Goal: Transaction & Acquisition: Purchase product/service

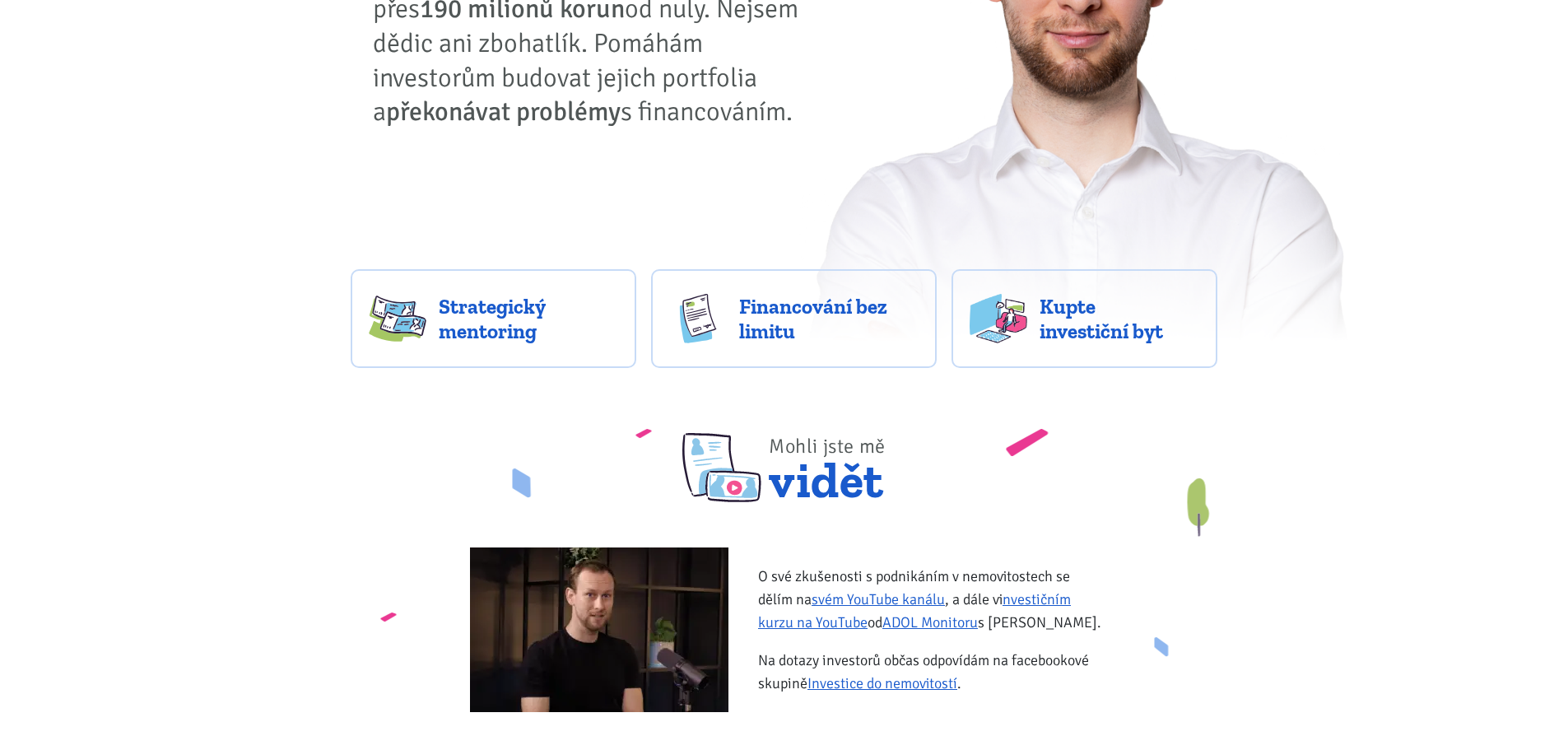
scroll to position [244, 0]
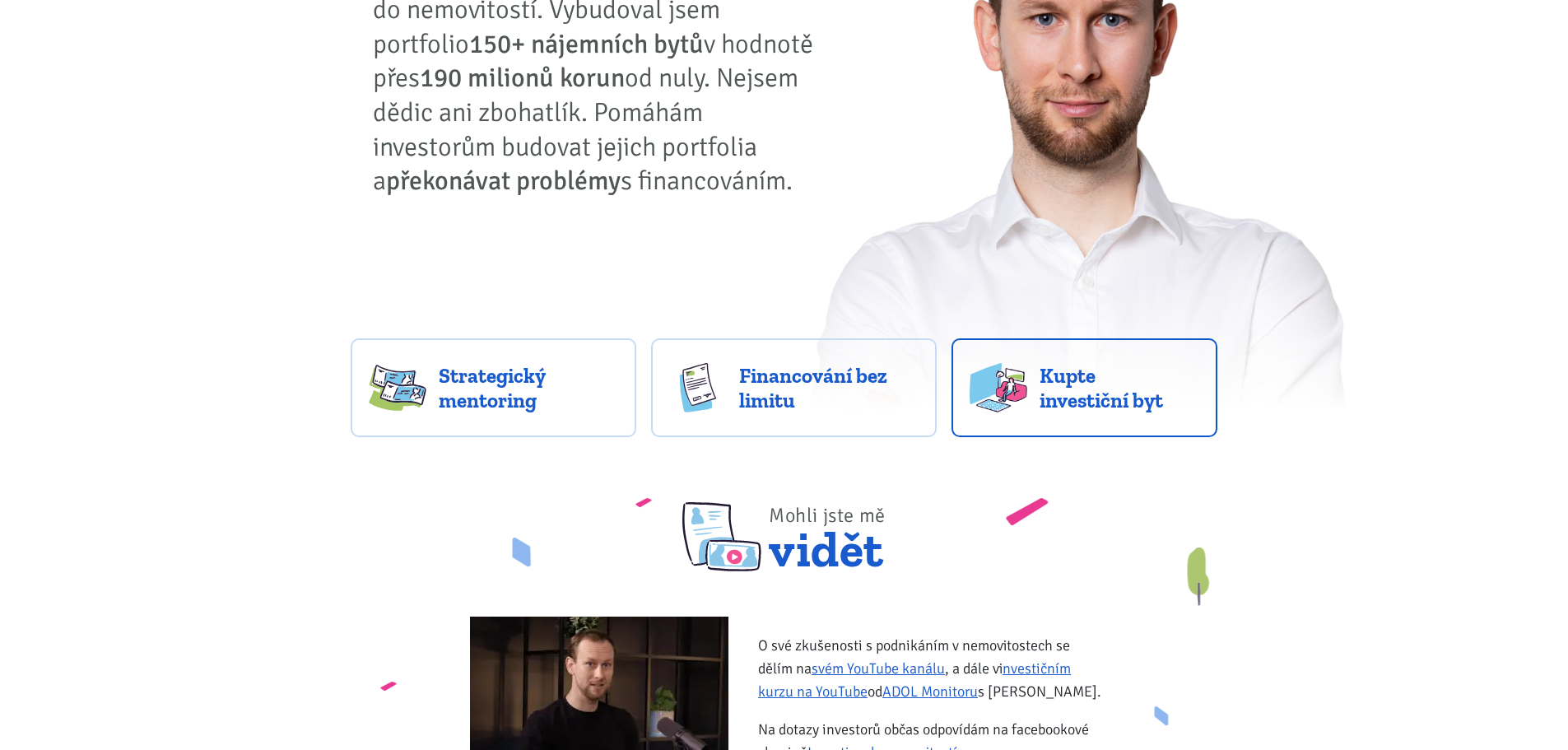
click at [1112, 401] on span "Kupte investiční byt" at bounding box center [1119, 388] width 160 height 50
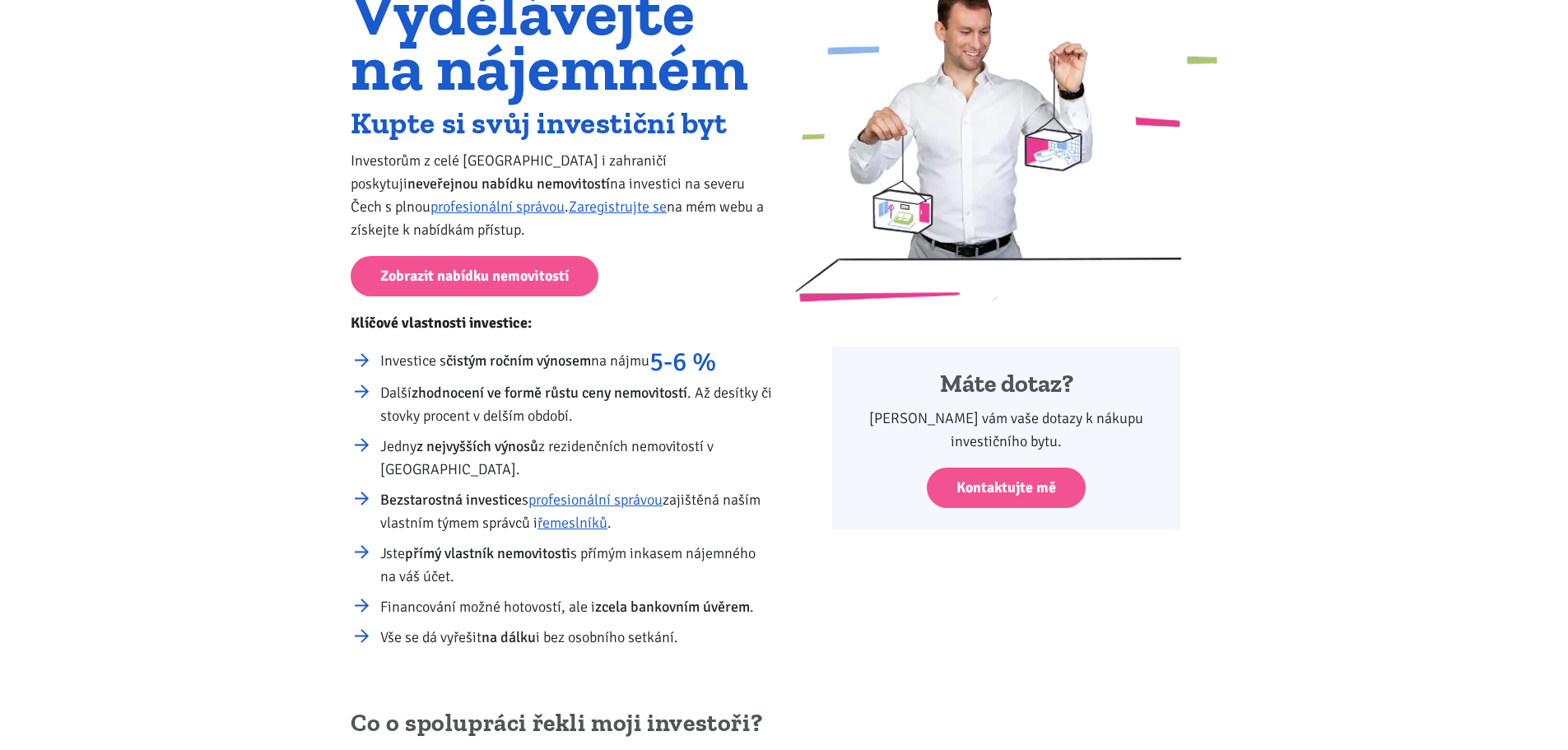
scroll to position [164, 0]
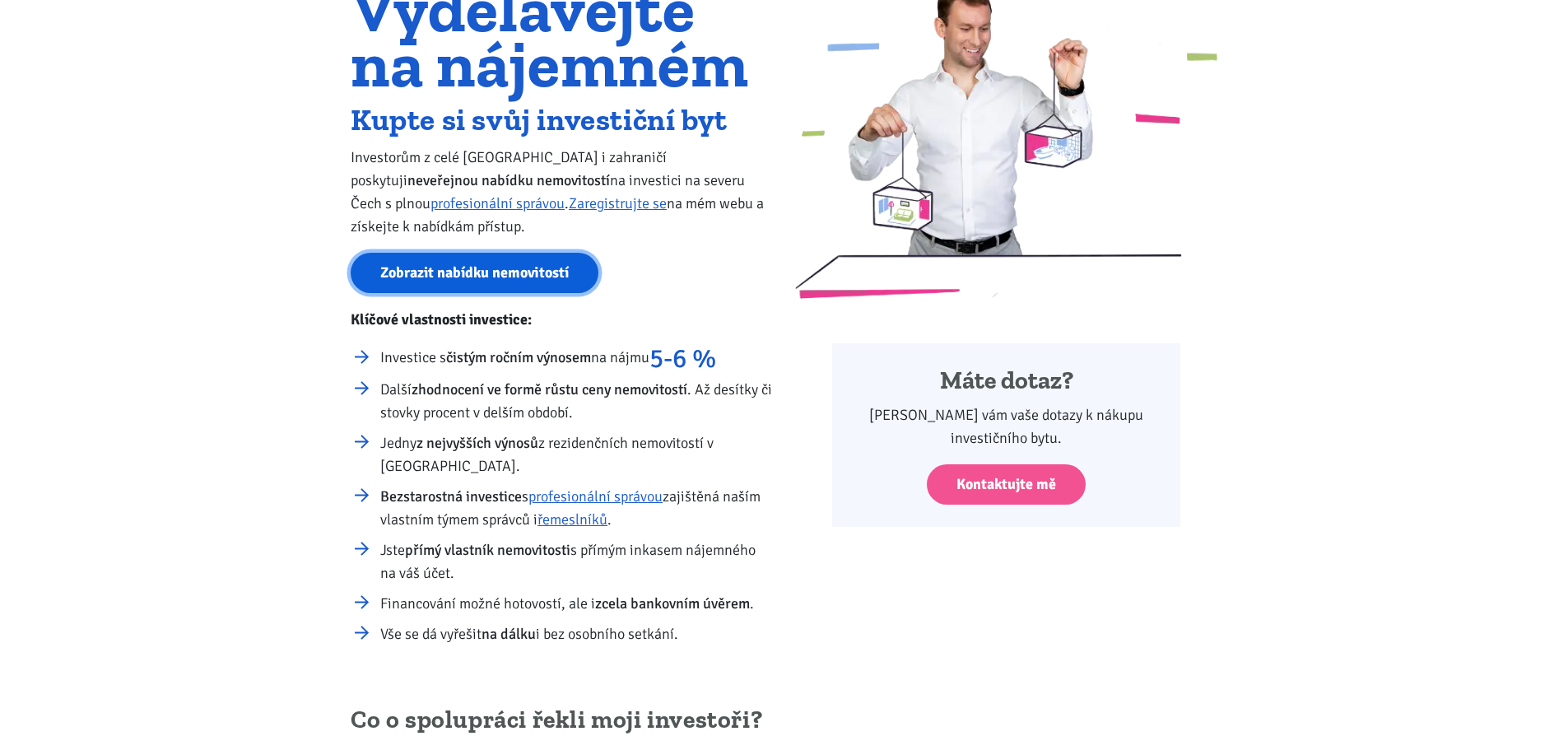
click at [472, 258] on link "Zobrazit nabídku nemovitostí" at bounding box center [475, 272] width 248 height 40
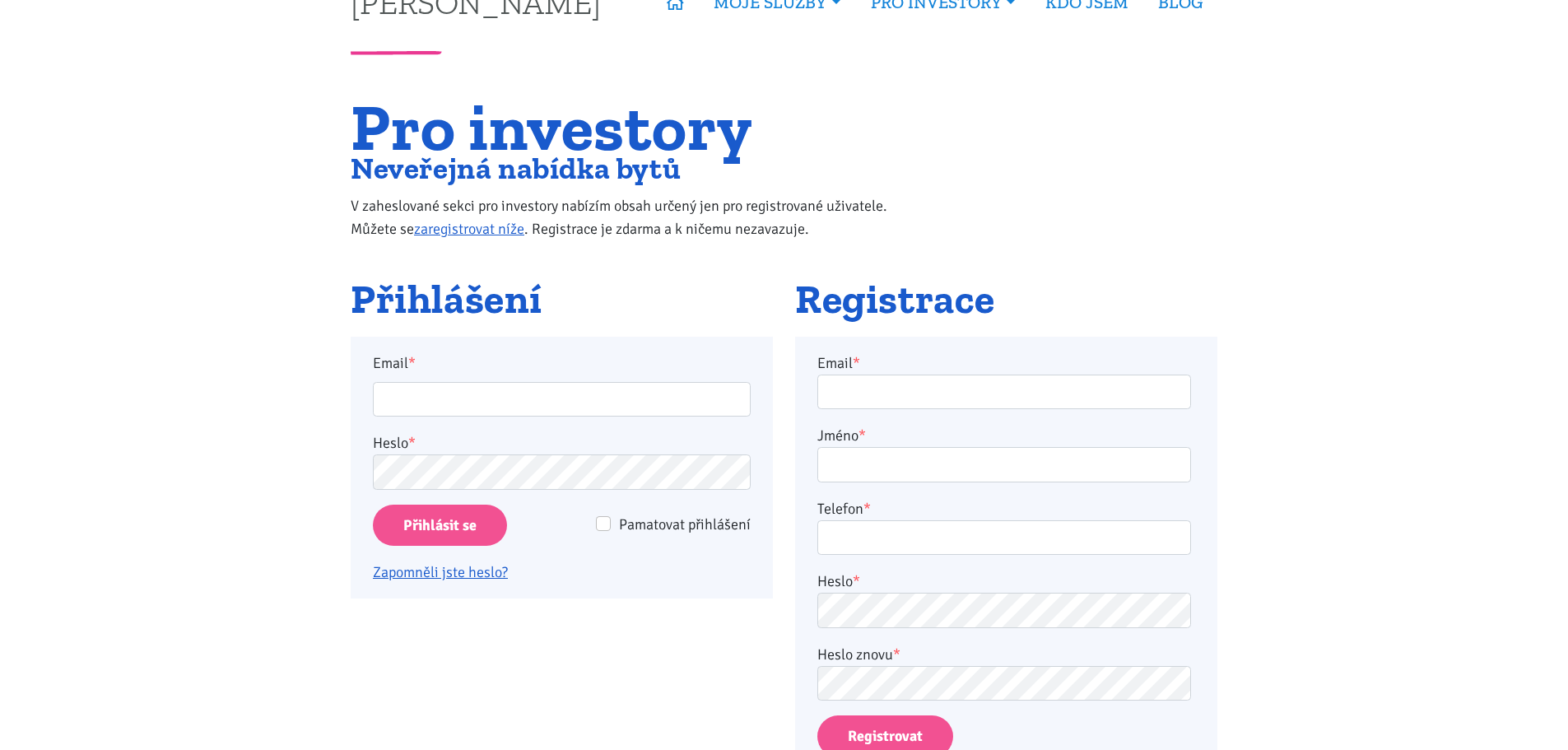
scroll to position [83, 0]
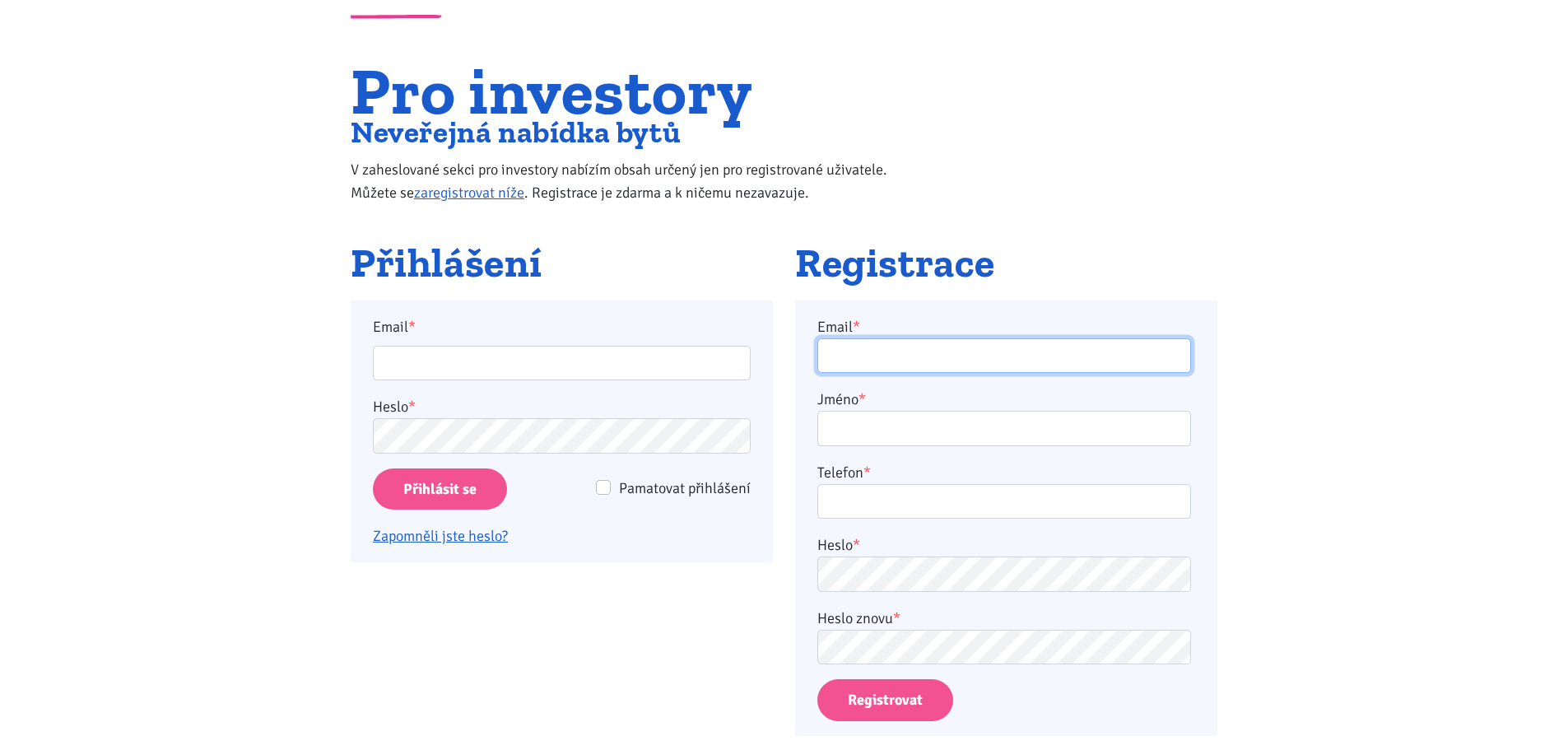
click at [908, 369] on input "Email *" at bounding box center [1004, 356] width 373 height 36
type input "simon.sticha@seznam.cz"
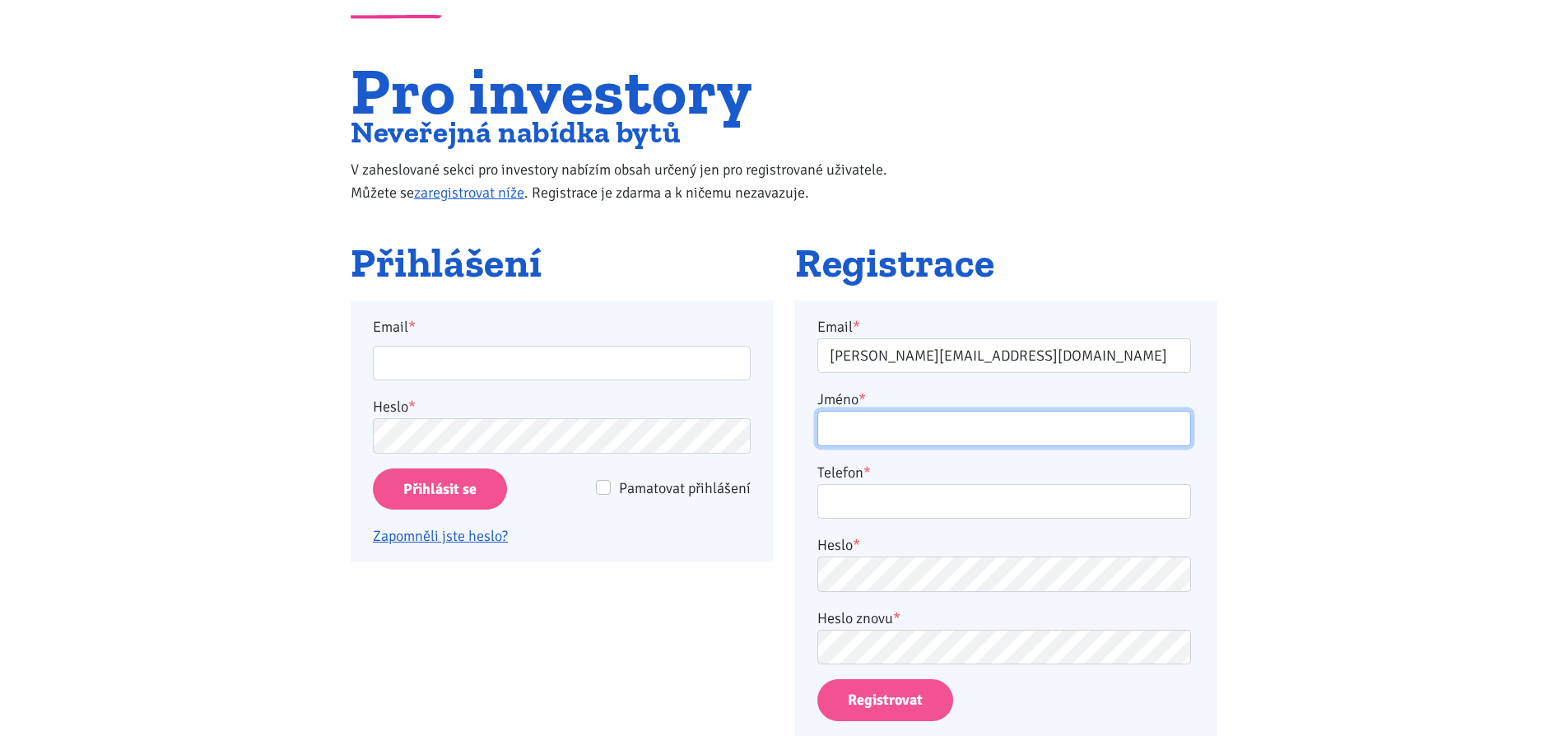
click at [887, 431] on input "Jméno *" at bounding box center [1004, 429] width 373 height 36
type input "Šimon Štícha"
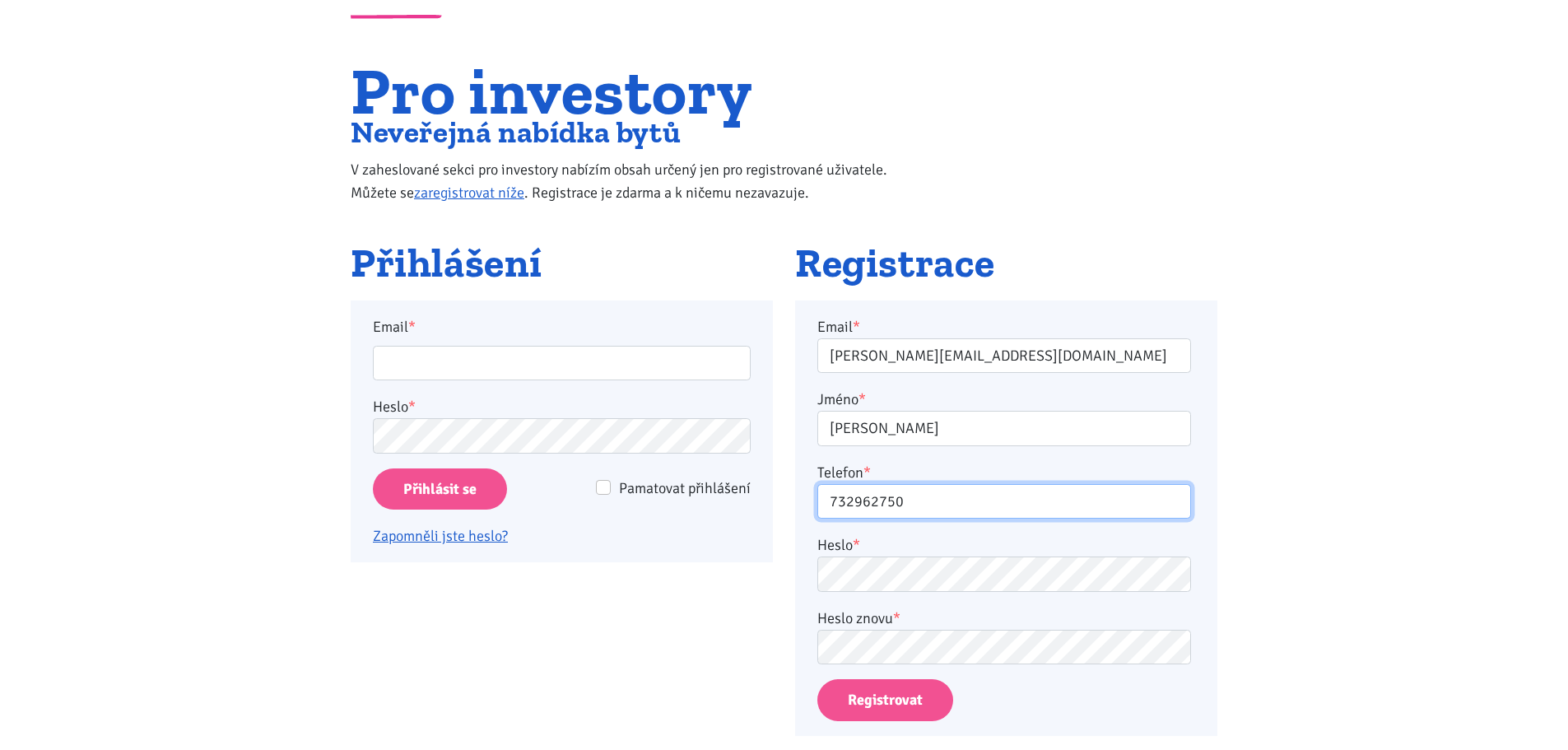
type input "732962750"
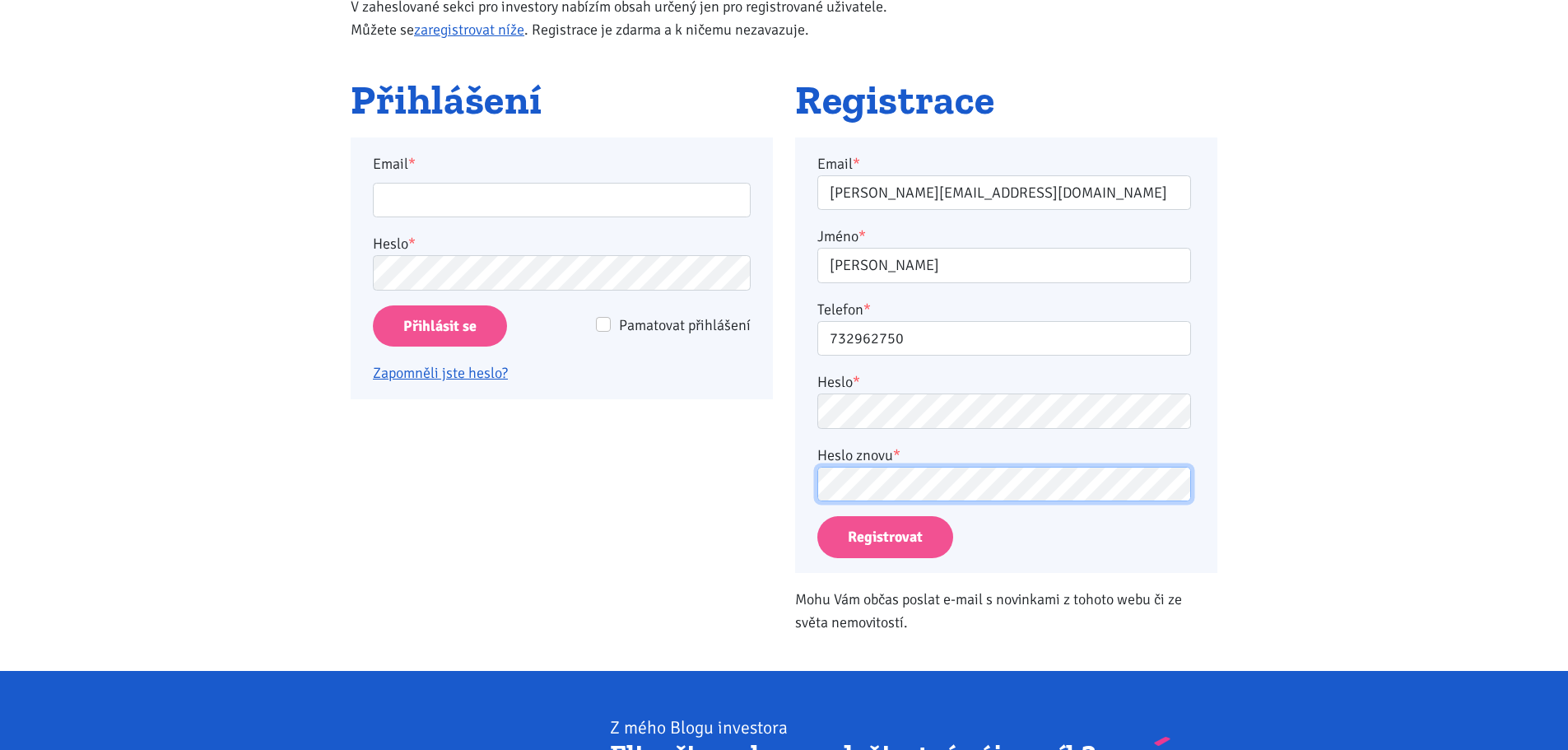
scroll to position [247, 0]
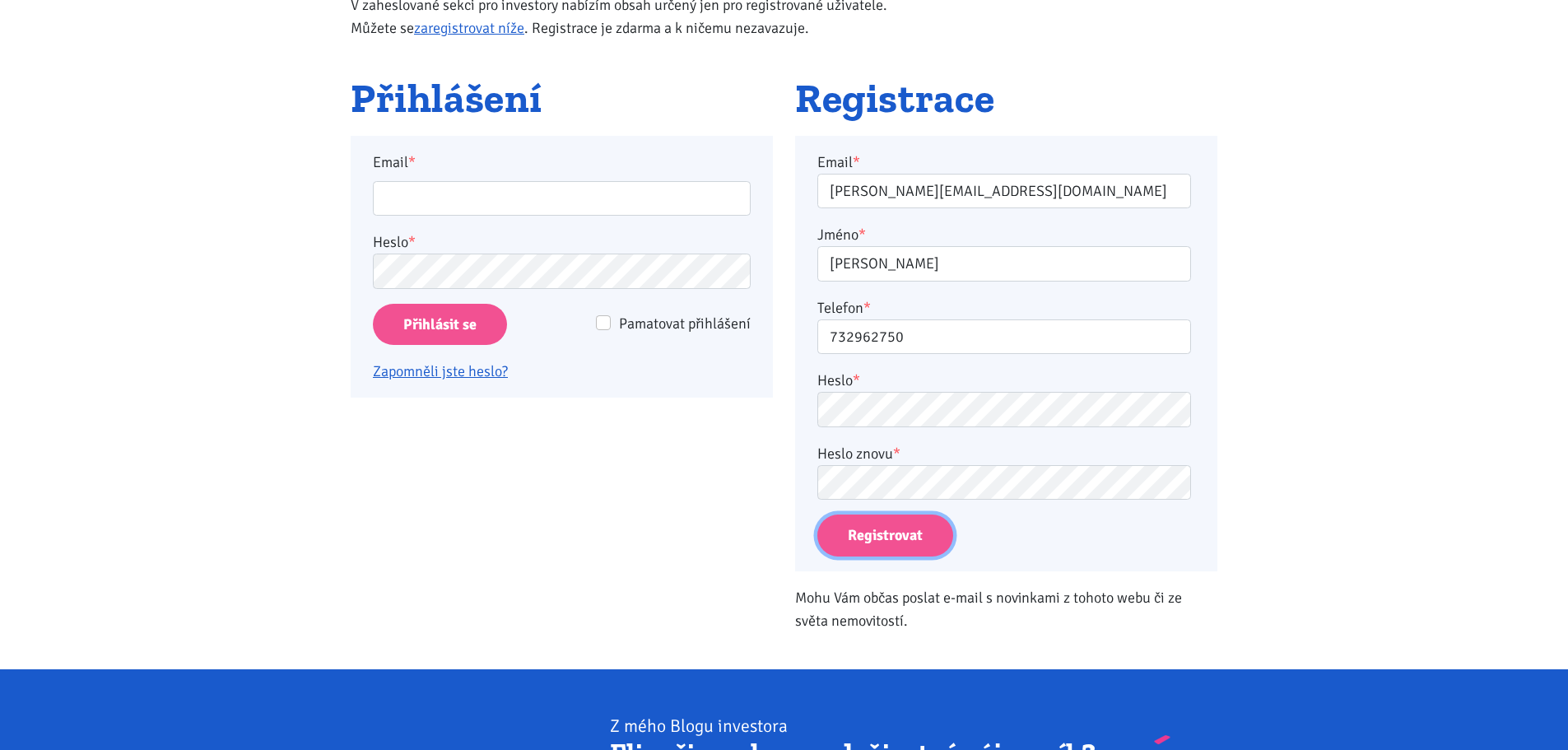
click at [903, 544] on button "Registrovat" at bounding box center [885, 535] width 136 height 42
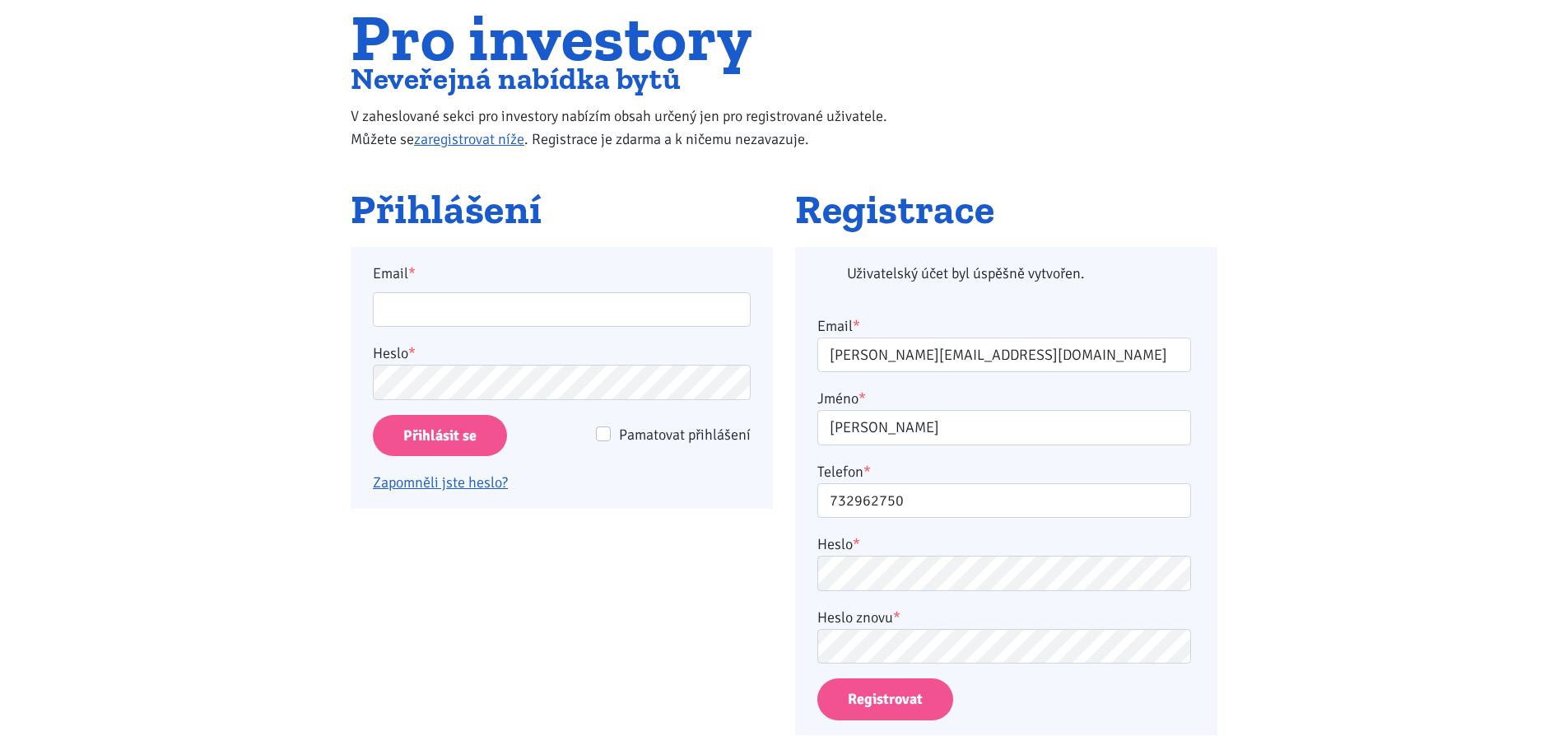
scroll to position [0, 0]
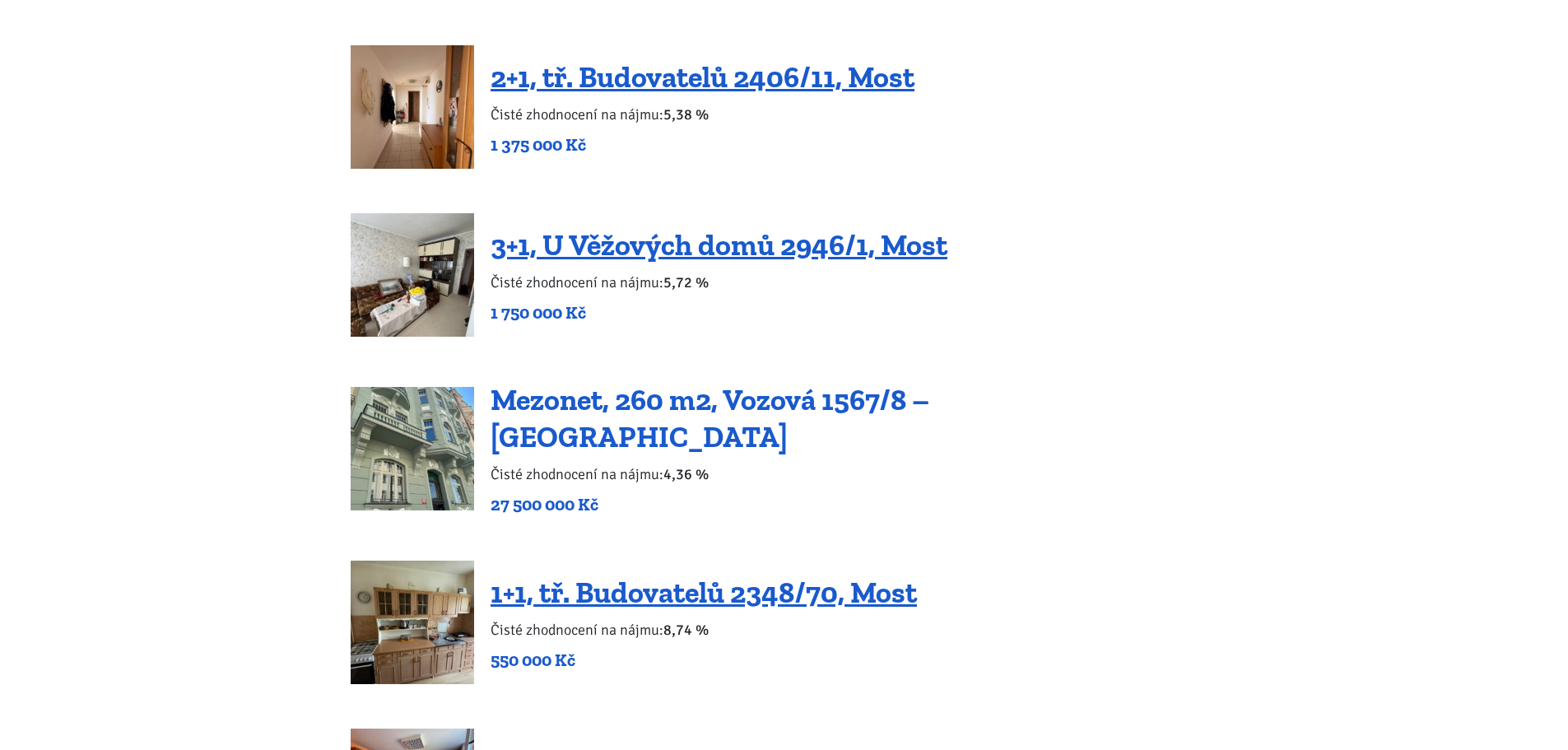
scroll to position [2635, 0]
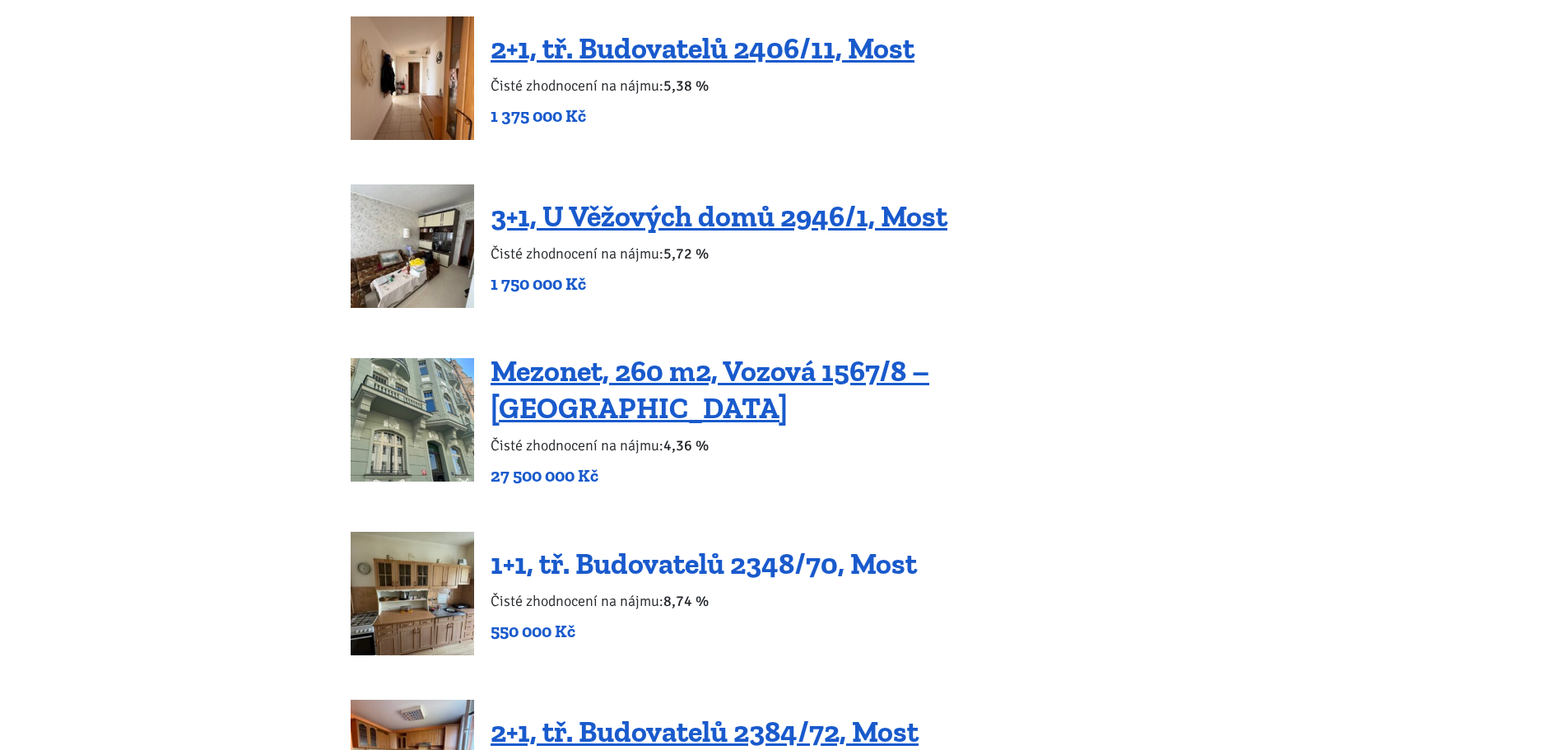
click at [735, 546] on link "1+1, tř. Budovatelů 2348/70, Most" at bounding box center [704, 564] width 426 height 36
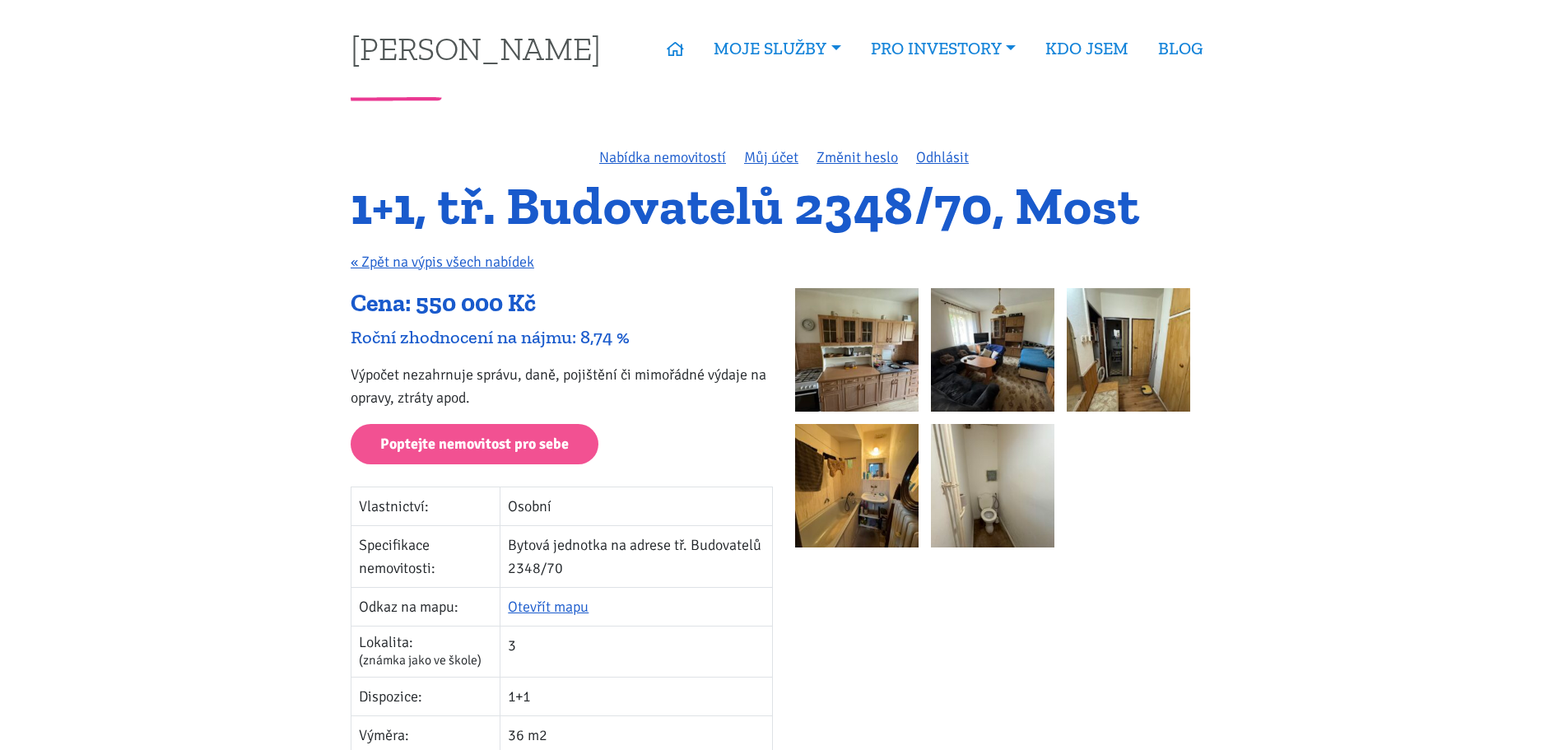
click at [864, 373] on img at bounding box center [857, 350] width 124 height 124
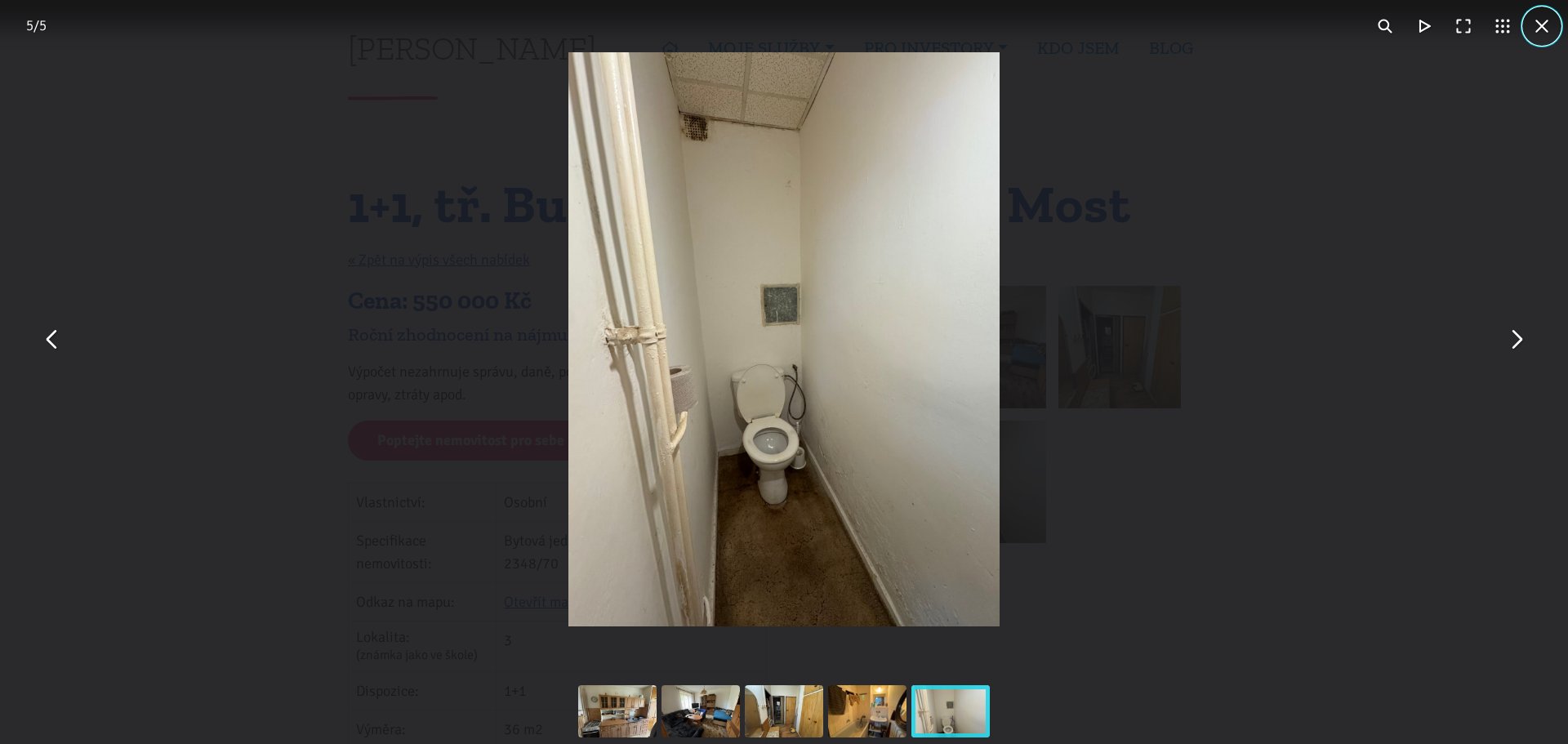
click at [1535, 25] on button "You can close this modal content with the ESC key" at bounding box center [1542, 26] width 39 height 39
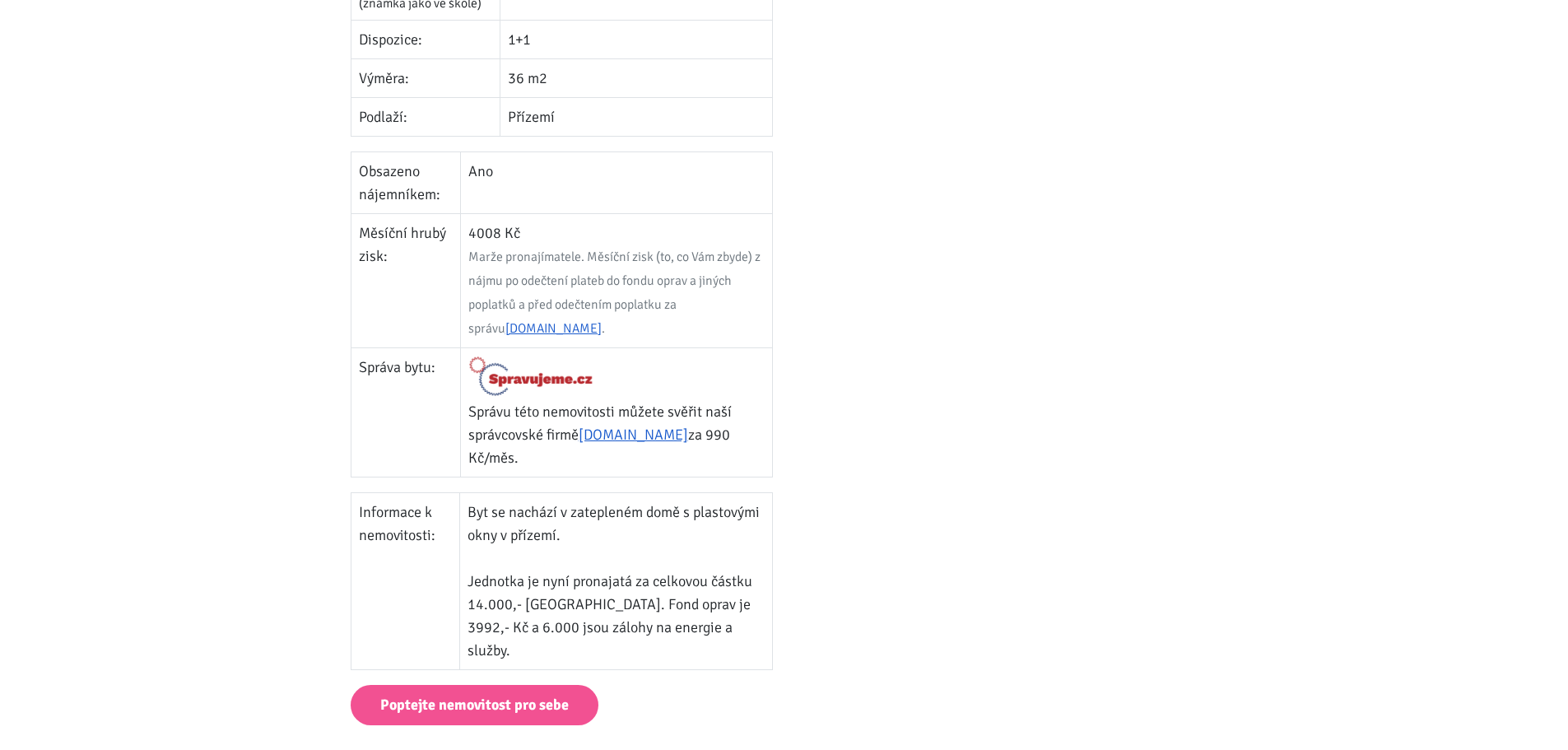
scroll to position [659, 0]
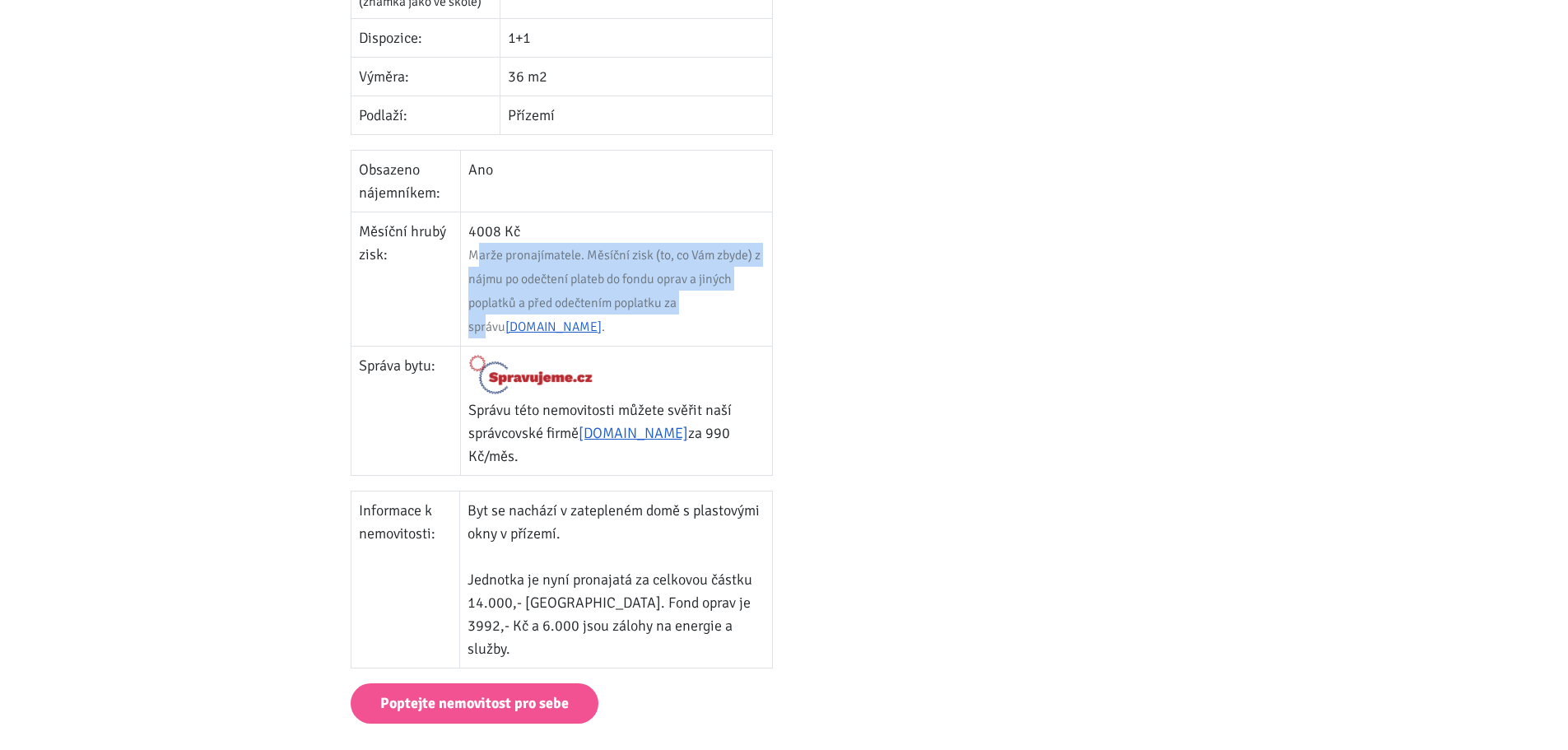
drag, startPoint x: 478, startPoint y: 248, endPoint x: 703, endPoint y: 312, distance: 233.9
click at [703, 312] on td "4008 Kč Marže pronajímatele. Měsíční zisk (to, co Vám zbyde) z nájmu po odečten…" at bounding box center [616, 278] width 312 height 134
drag, startPoint x: 678, startPoint y: 324, endPoint x: 465, endPoint y: 253, distance: 224.5
click at [465, 253] on td "4008 Kč Marže pronajímatele. Měsíční zisk (to, co Vám zbyde) z nájmu po odečten…" at bounding box center [616, 278] width 312 height 134
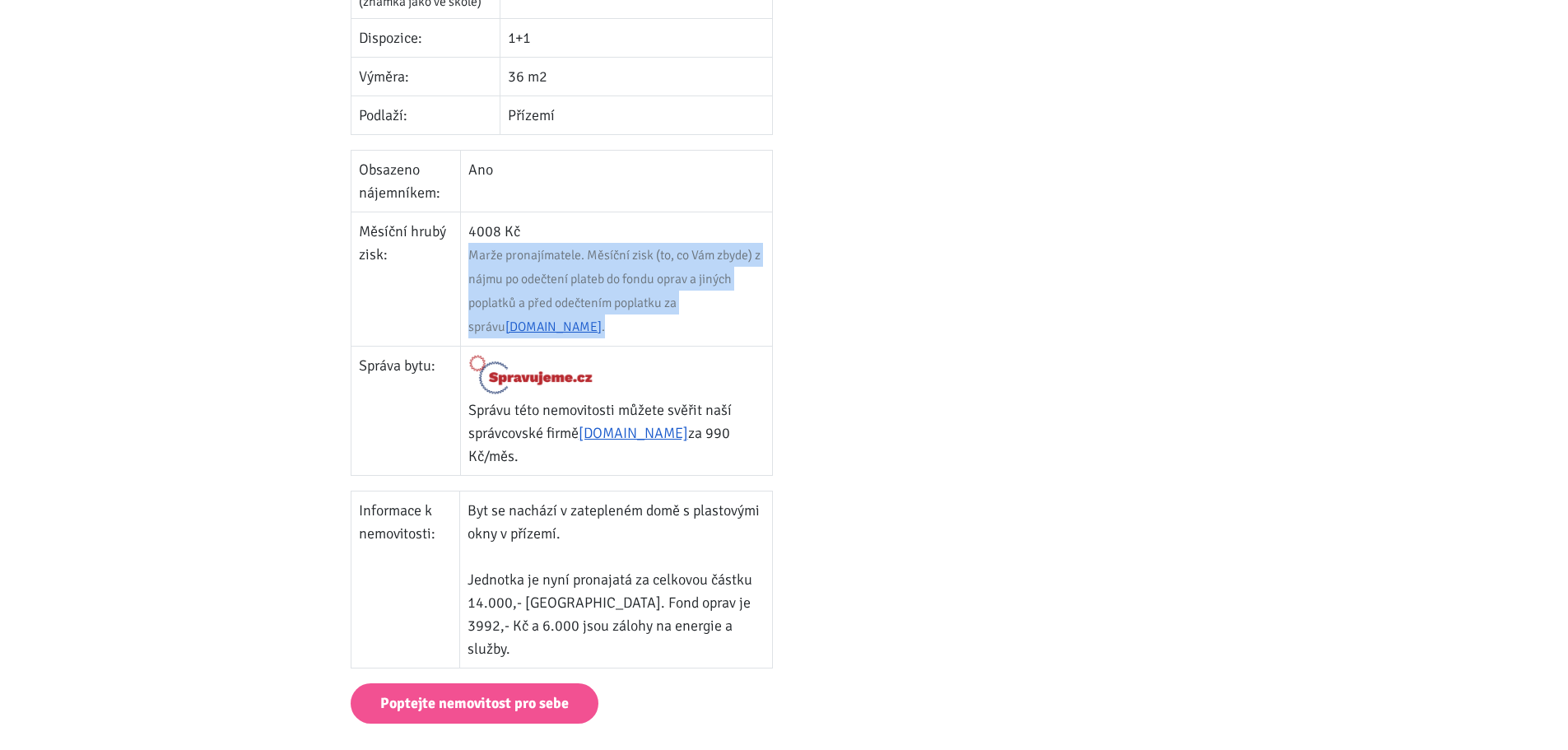
click at [474, 253] on span "Marže pronajímatele. Měsíční zisk (to, co Vám zbyde) z nájmu po odečtení plateb…" at bounding box center [614, 291] width 292 height 88
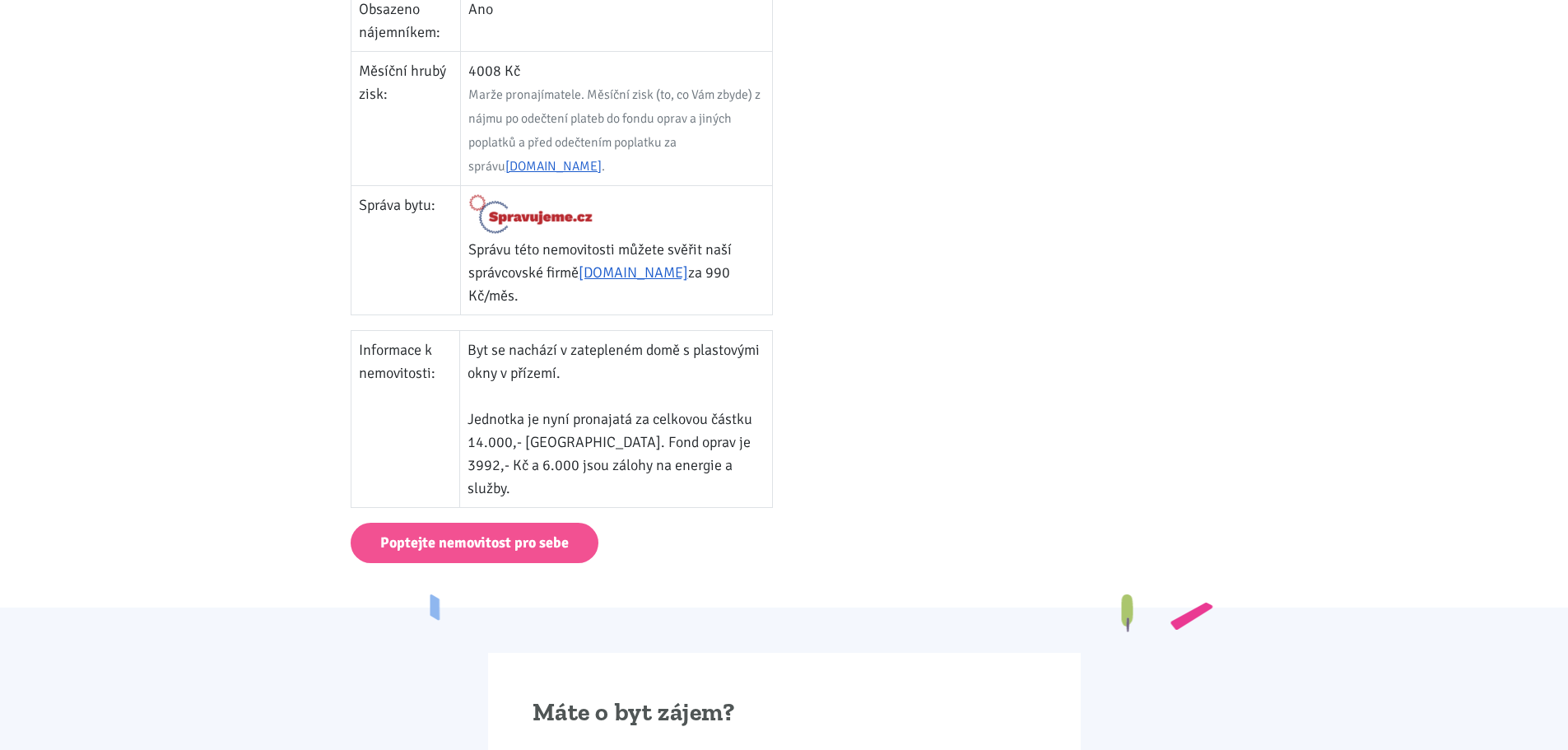
scroll to position [823, 0]
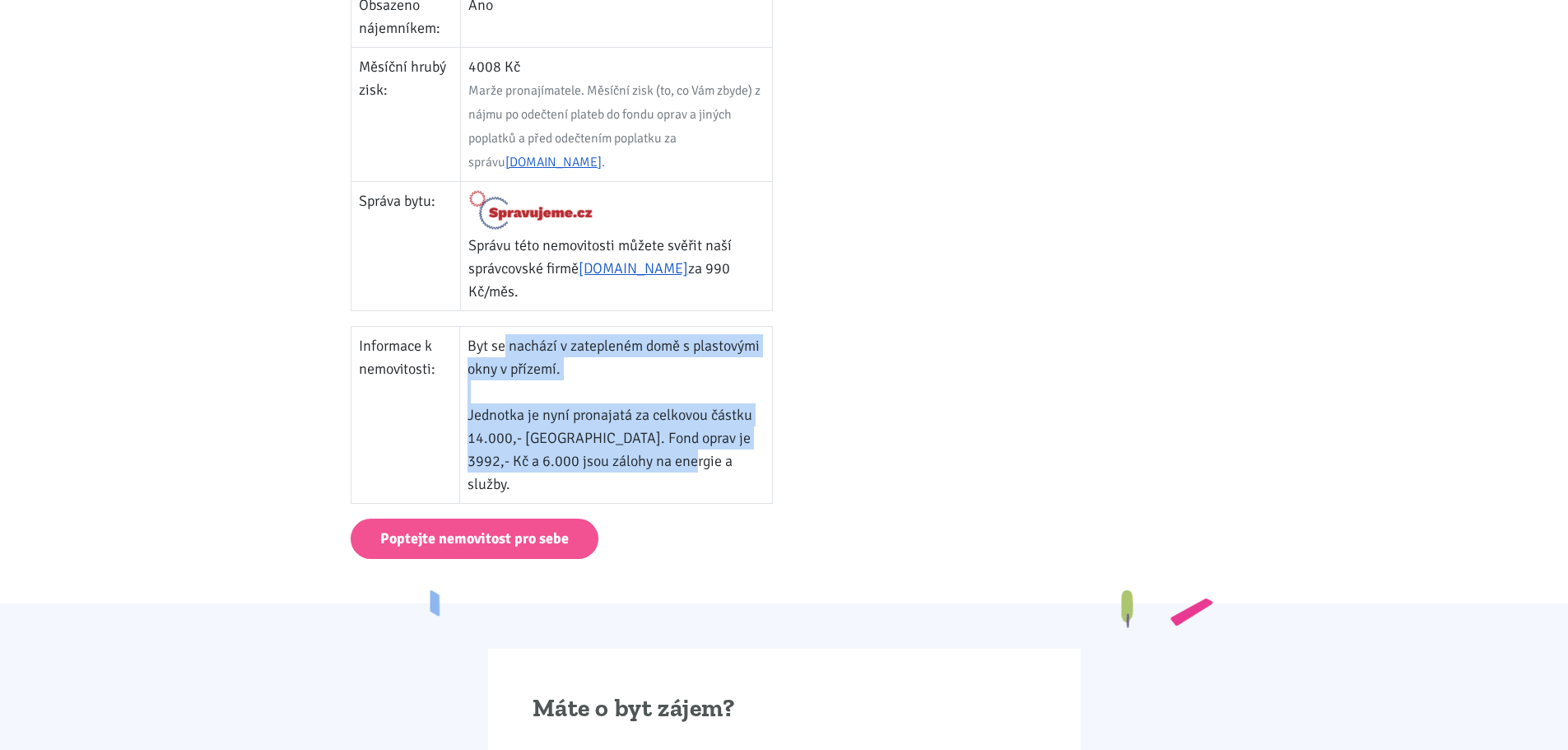
drag, startPoint x: 514, startPoint y: 341, endPoint x: 700, endPoint y: 472, distance: 227.5
click at [700, 472] on td "Byt se nachází v zatepleném domě s plastovými okny v přízemí. Jednotka je nyní …" at bounding box center [615, 415] width 312 height 177
drag, startPoint x: 686, startPoint y: 460, endPoint x: 485, endPoint y: 415, distance: 206.0
click at [485, 415] on td "Byt se nachází v zatepleném domě s plastovými okny v přízemí. Jednotka je nyní …" at bounding box center [615, 415] width 312 height 177
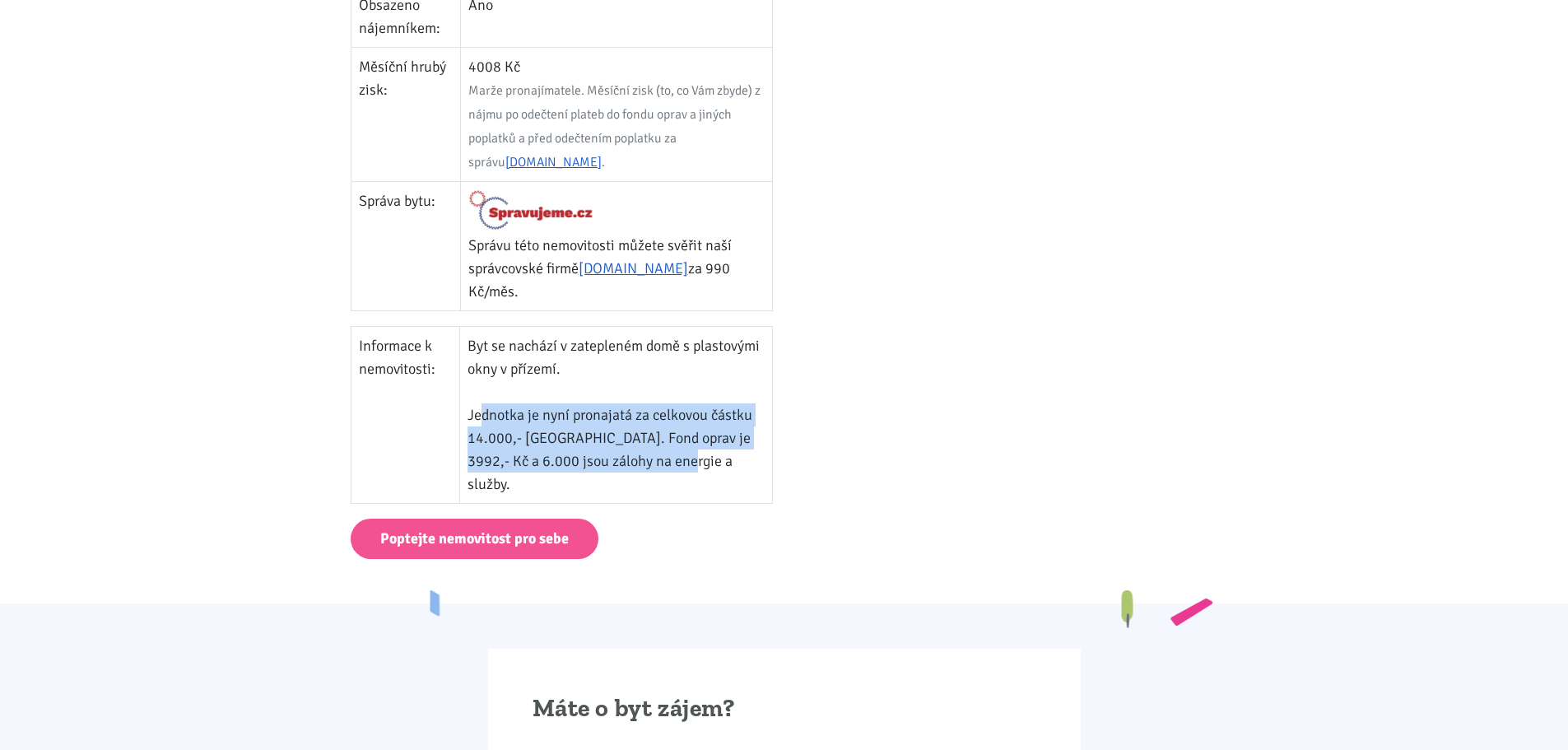
click at [485, 415] on td "Byt se nachází v zatepleném domě s plastovými okny v přízemí. Jednotka je nyní …" at bounding box center [615, 415] width 312 height 177
drag, startPoint x: 485, startPoint y: 415, endPoint x: 679, endPoint y: 459, distance: 198.9
click at [679, 459] on td "Byt se nachází v zatepleném domě s plastovými okny v přízemí. Jednotka je nyní …" at bounding box center [615, 415] width 312 height 177
click at [701, 459] on td "Byt se nachází v zatepleném domě s plastovými okny v přízemí. Jednotka je nyní …" at bounding box center [615, 415] width 312 height 177
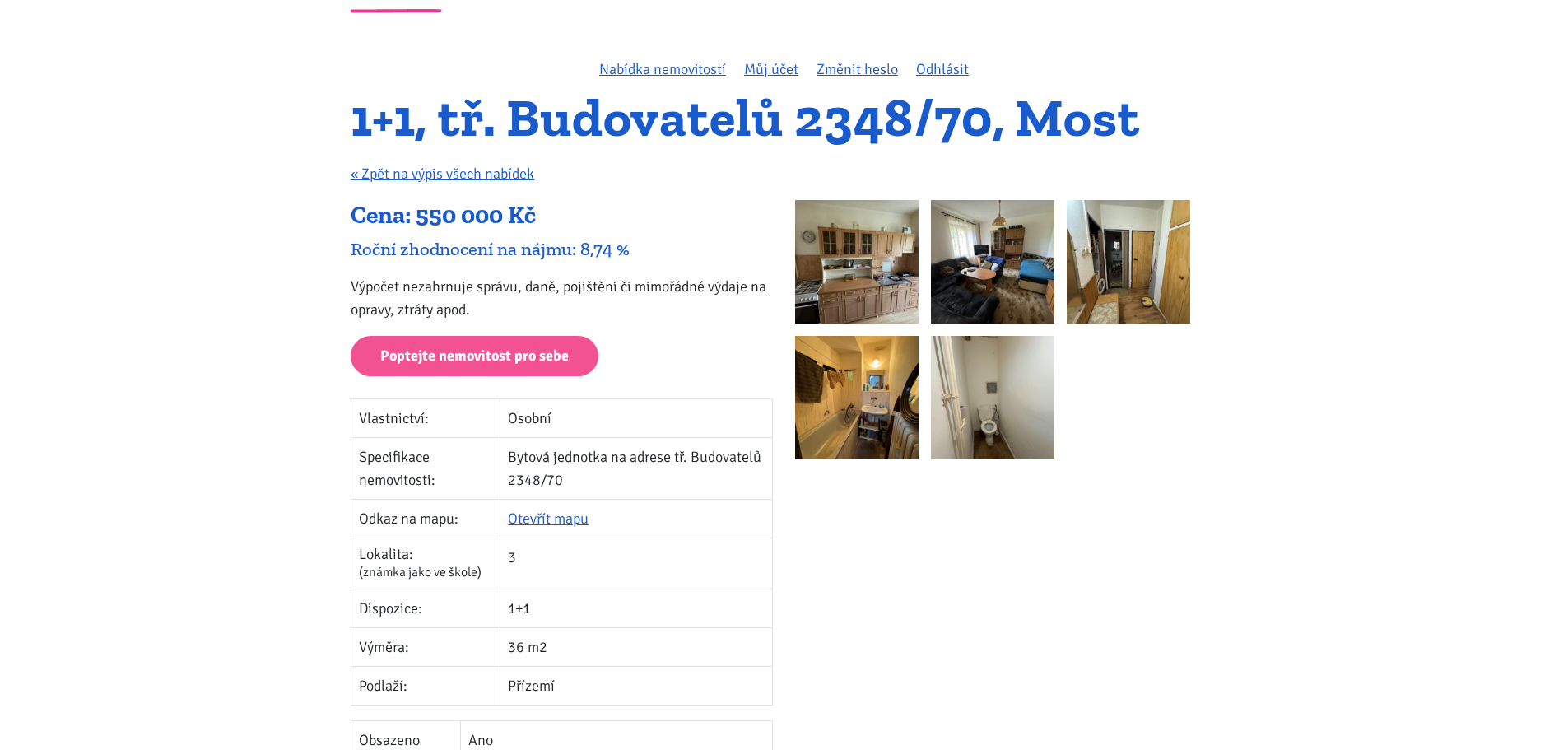
scroll to position [0, 0]
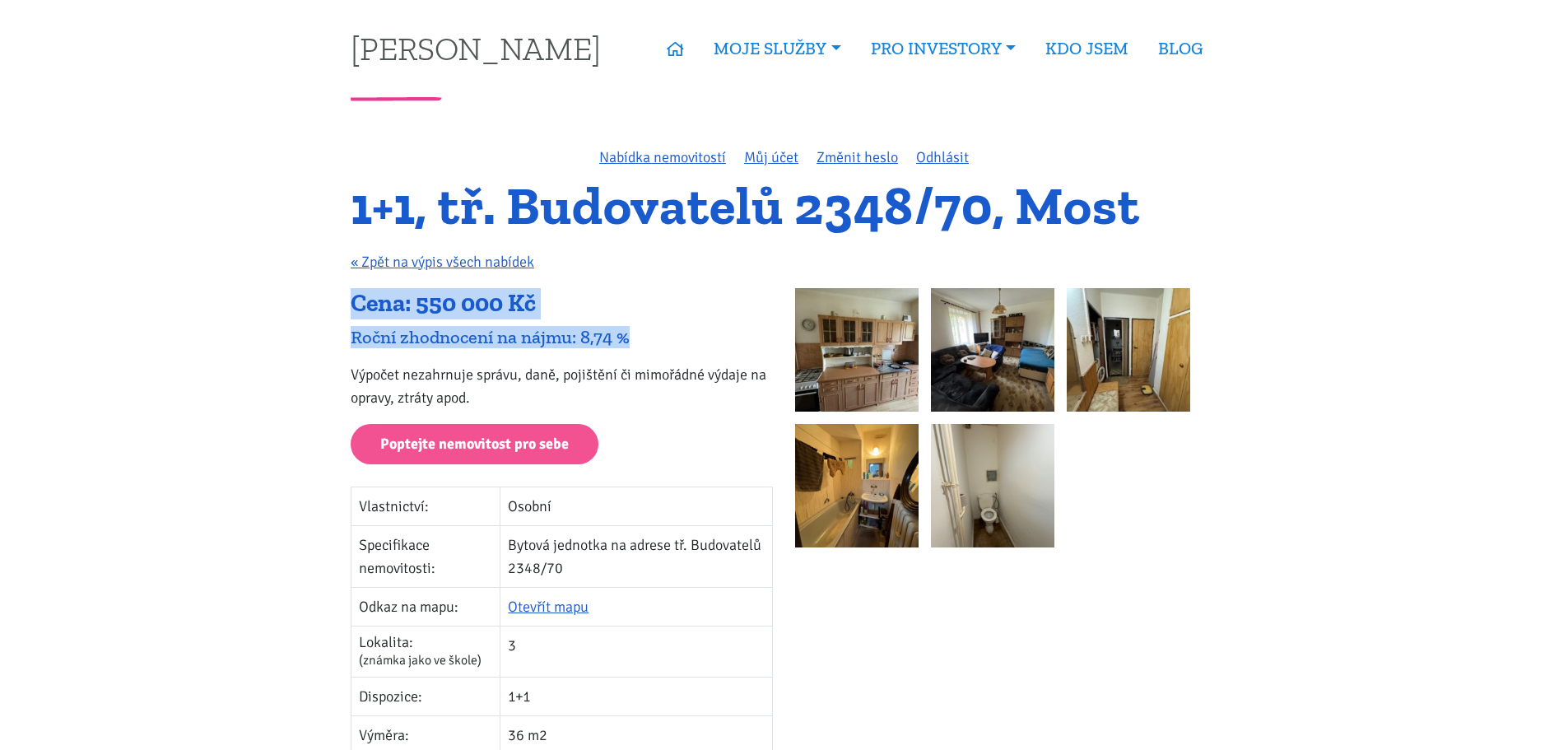
drag, startPoint x: 354, startPoint y: 290, endPoint x: 653, endPoint y: 343, distance: 303.7
click at [653, 343] on div "Roční zhodnocení na nájmu: 8,74 %" at bounding box center [562, 337] width 422 height 23
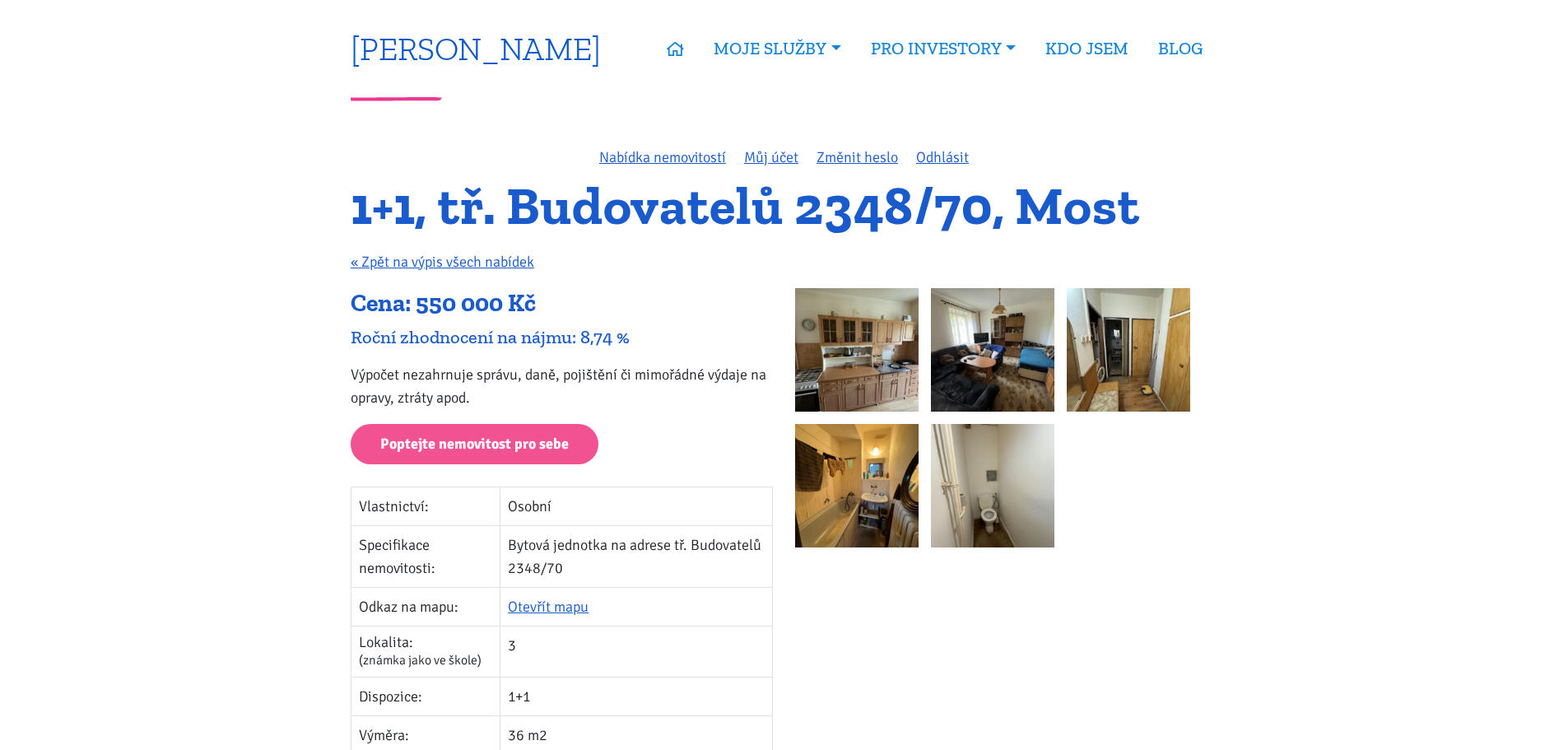
click at [461, 46] on link "[PERSON_NAME]" at bounding box center [476, 48] width 251 height 32
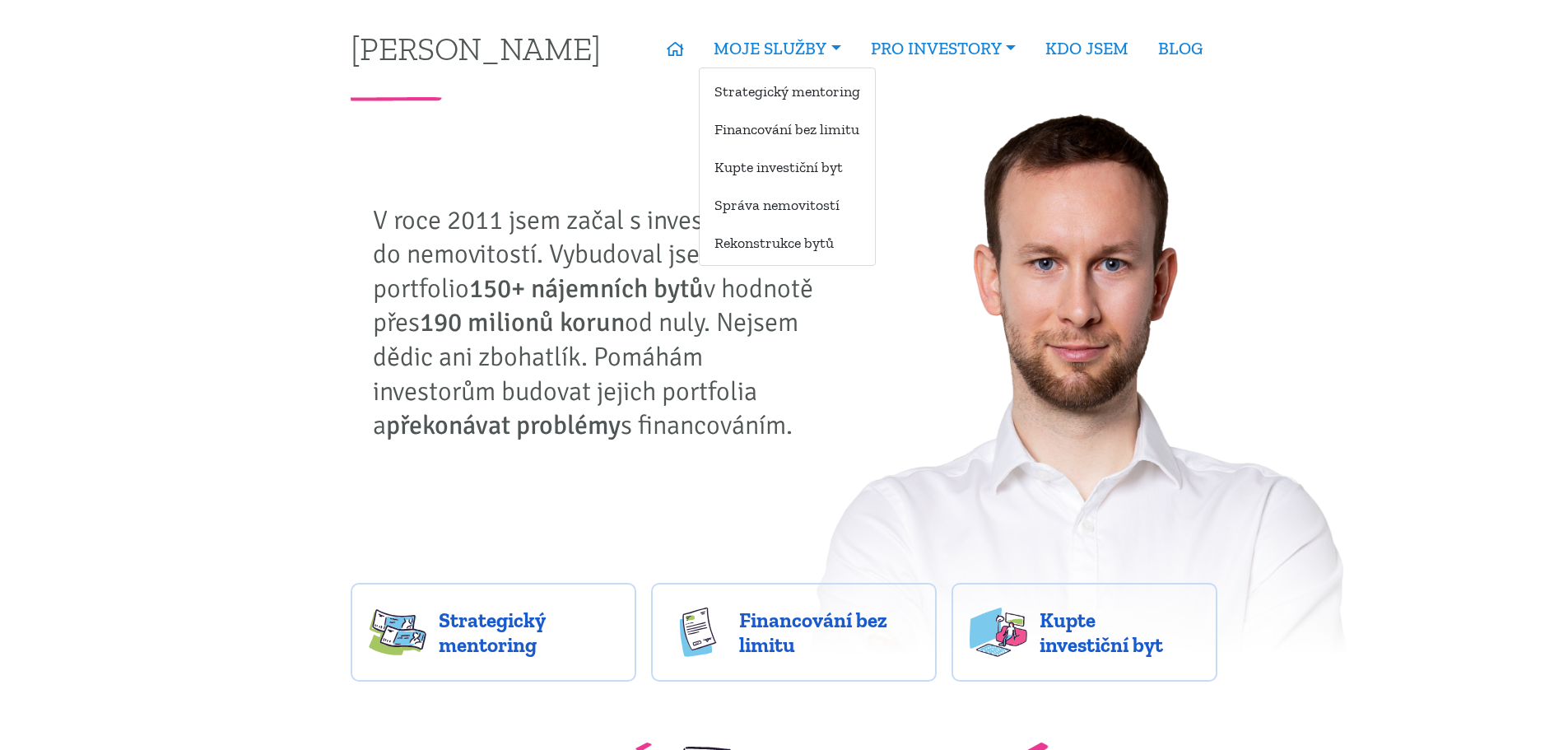
click at [800, 220] on ul "Strategický mentoring Financování bez limitu Kupte investiční byt Správa nemovi…" at bounding box center [787, 166] width 177 height 198
click at [806, 207] on link "Správa nemovitostí" at bounding box center [787, 205] width 175 height 30
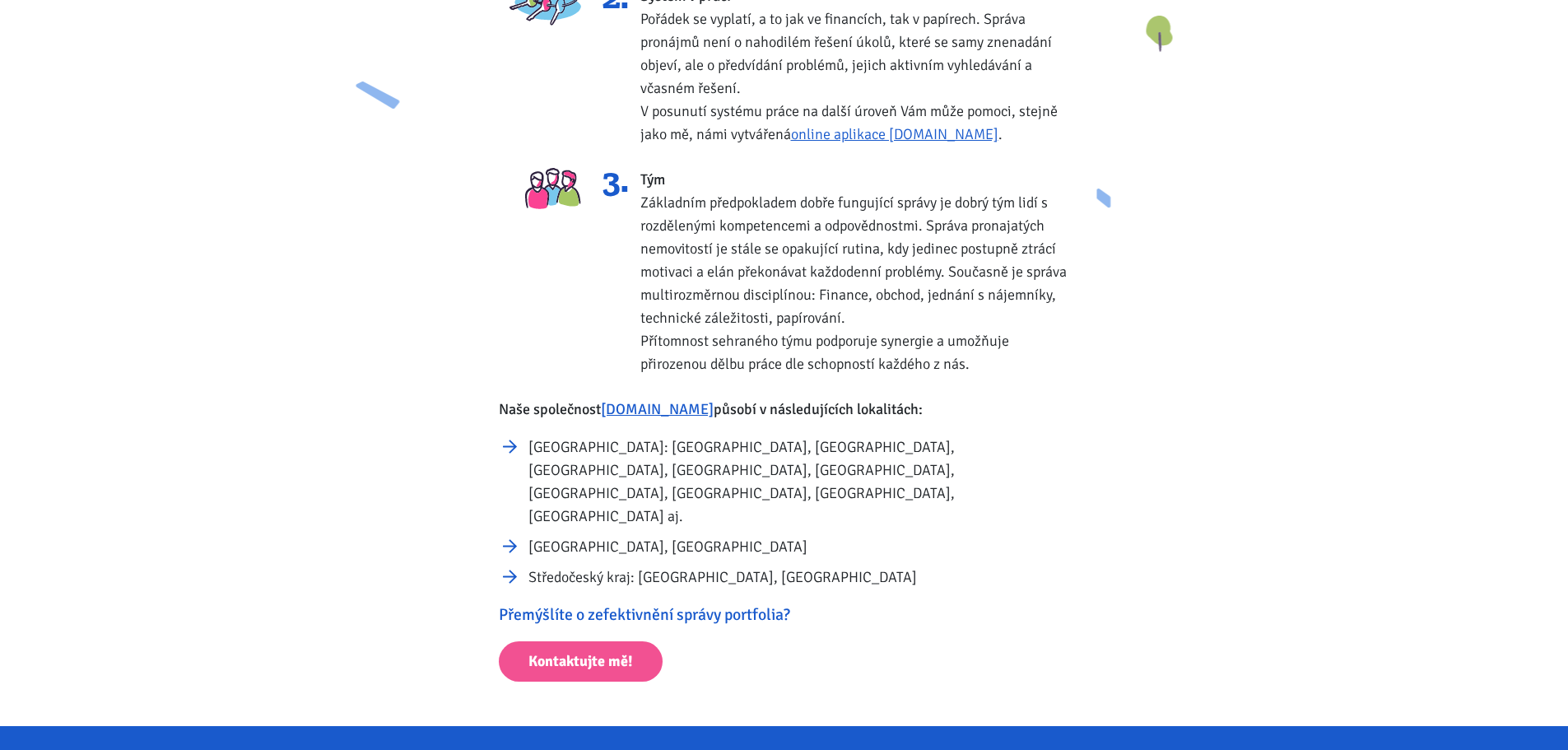
scroll to position [741, 0]
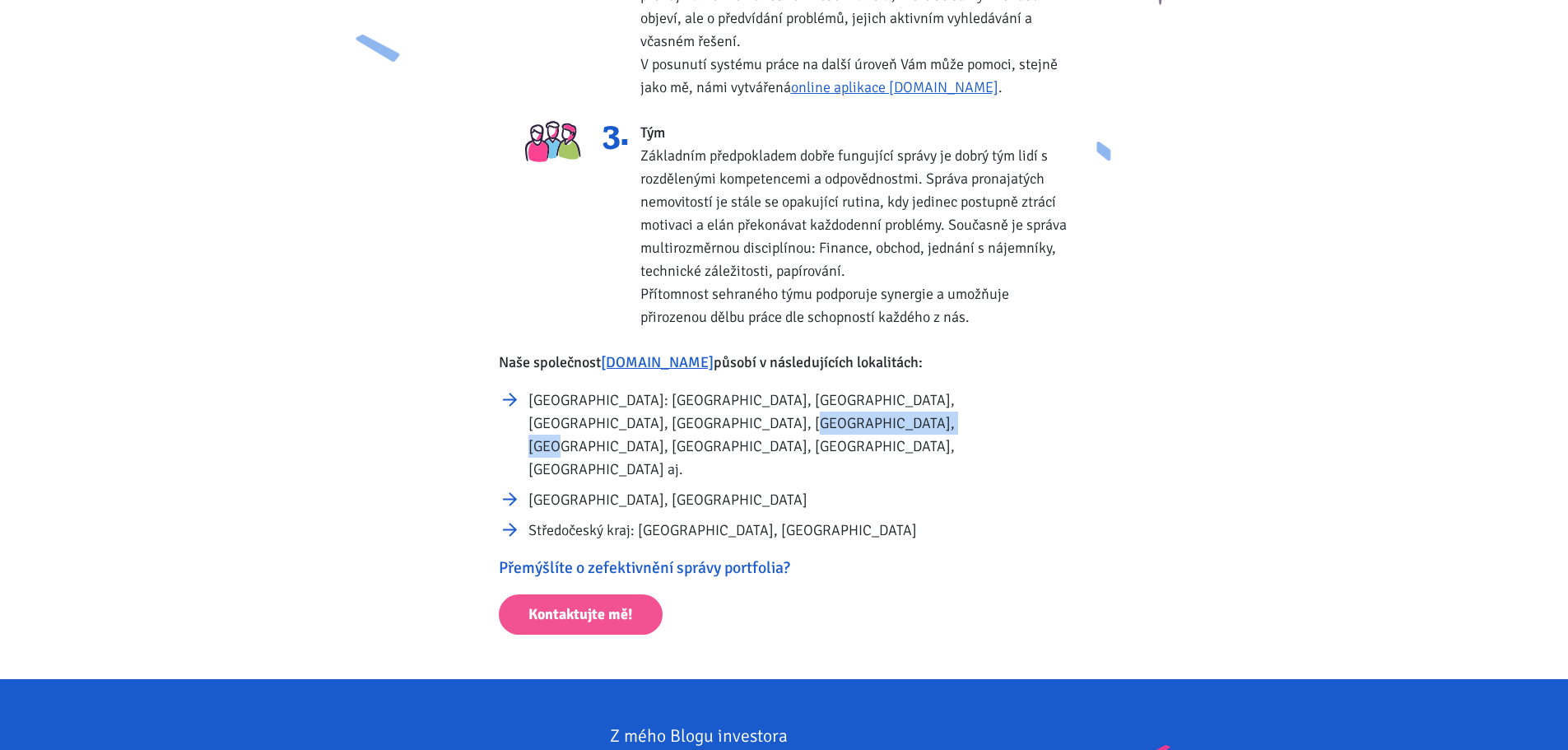
drag, startPoint x: 622, startPoint y: 416, endPoint x: 847, endPoint y: 434, distance: 225.7
click at [837, 434] on li "Ústecký kraj: Ústí nad Labem, Most, Bílina, Litvínov, Teplice, Chomutov, Podboř…" at bounding box center [799, 435] width 540 height 92
click at [847, 434] on li "Ústecký kraj: Ústí nad Labem, Most, Bílina, Litvínov, Teplice, Chomutov, Podboř…" at bounding box center [799, 435] width 540 height 92
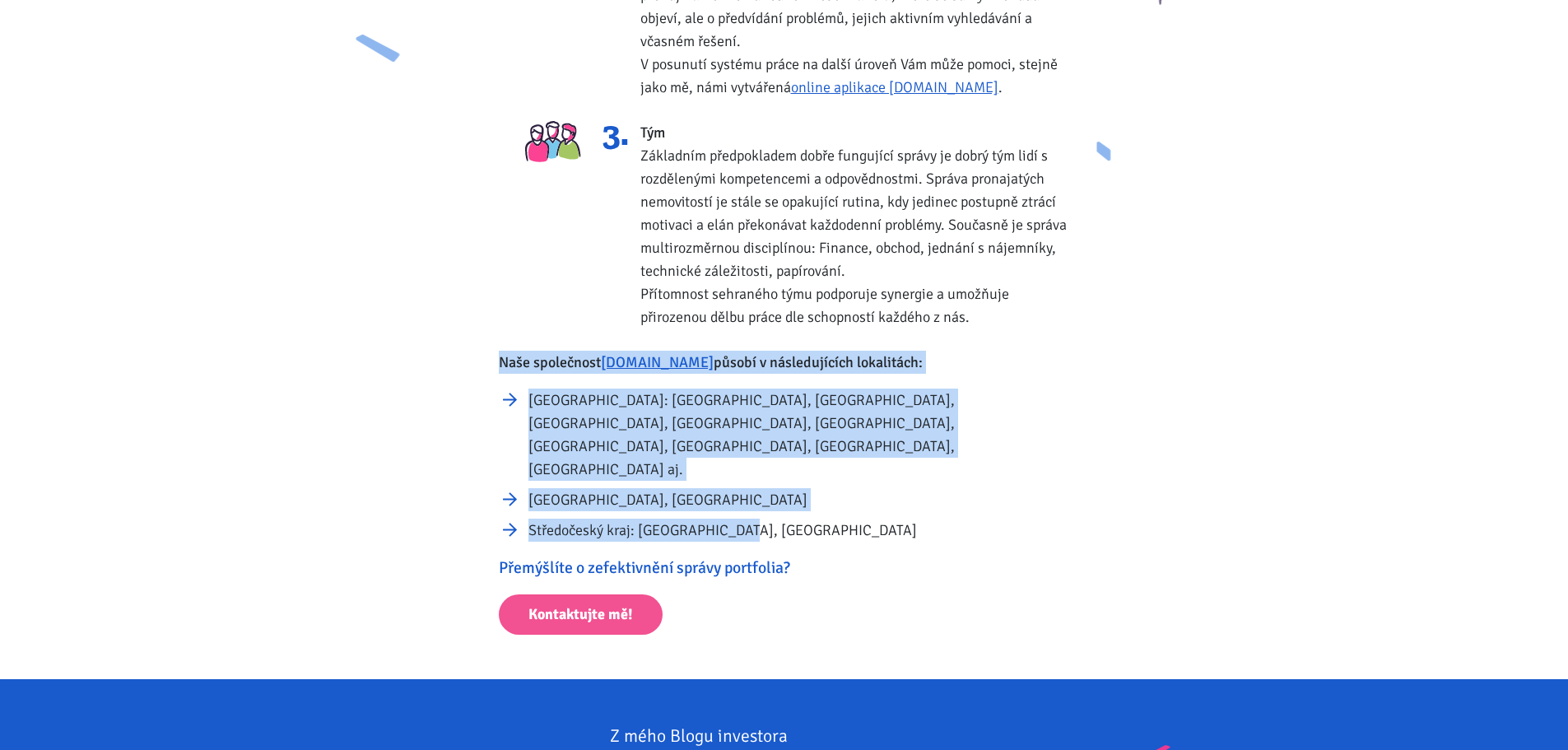
drag, startPoint x: 797, startPoint y: 474, endPoint x: 460, endPoint y: 366, distance: 353.9
click at [461, 366] on div "Za všechny ty roky jsem dospěl k následujícím pilířům kvalitní správy: 1. Důsle…" at bounding box center [784, 195] width 889 height 880
click at [459, 365] on div "Za všechny ty roky jsem dospěl k následujícím pilířům kvalitní správy: 1. Důsle…" at bounding box center [784, 195] width 889 height 880
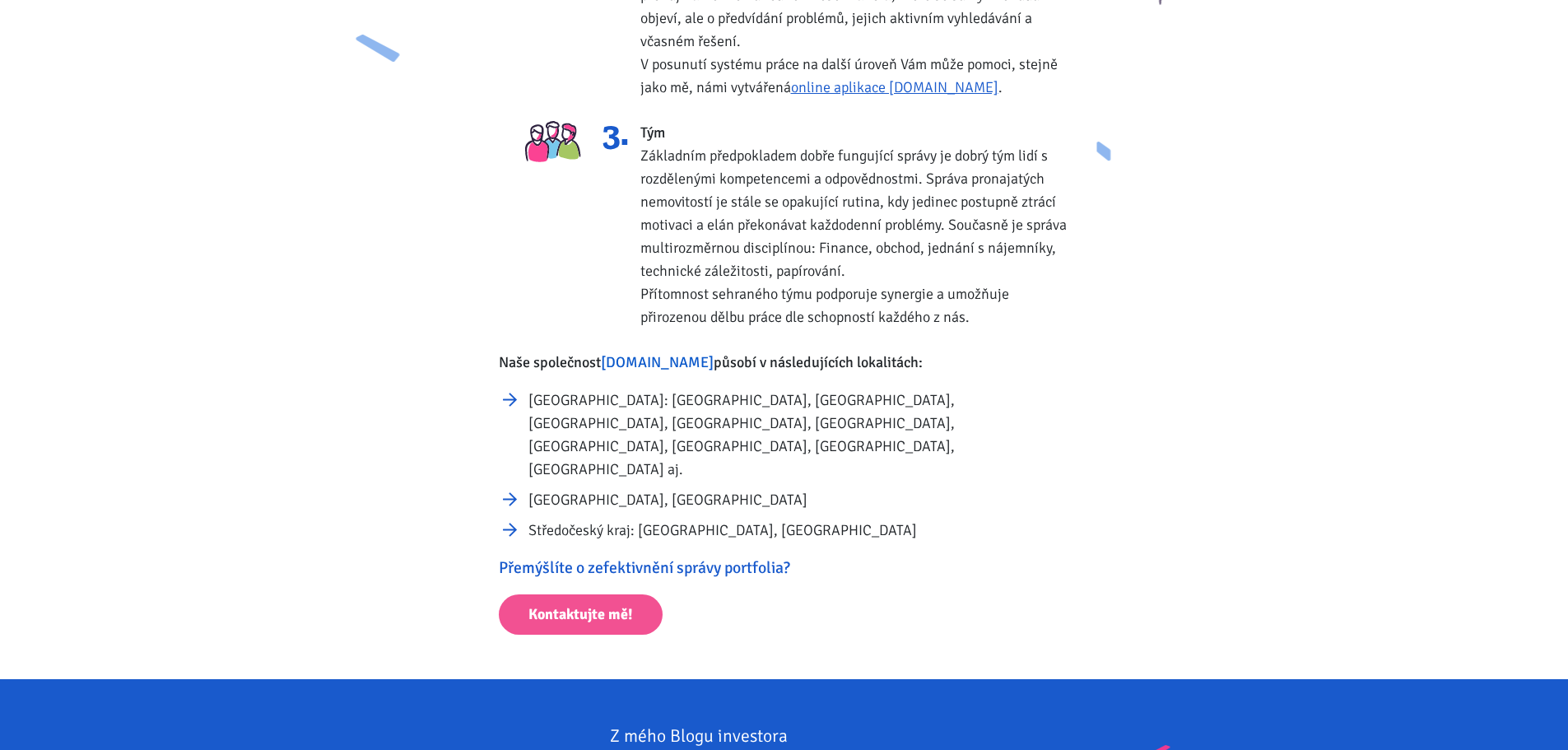
click at [648, 363] on link "[DOMAIN_NAME]" at bounding box center [657, 361] width 113 height 18
